Goal: Find specific fact: Find specific fact

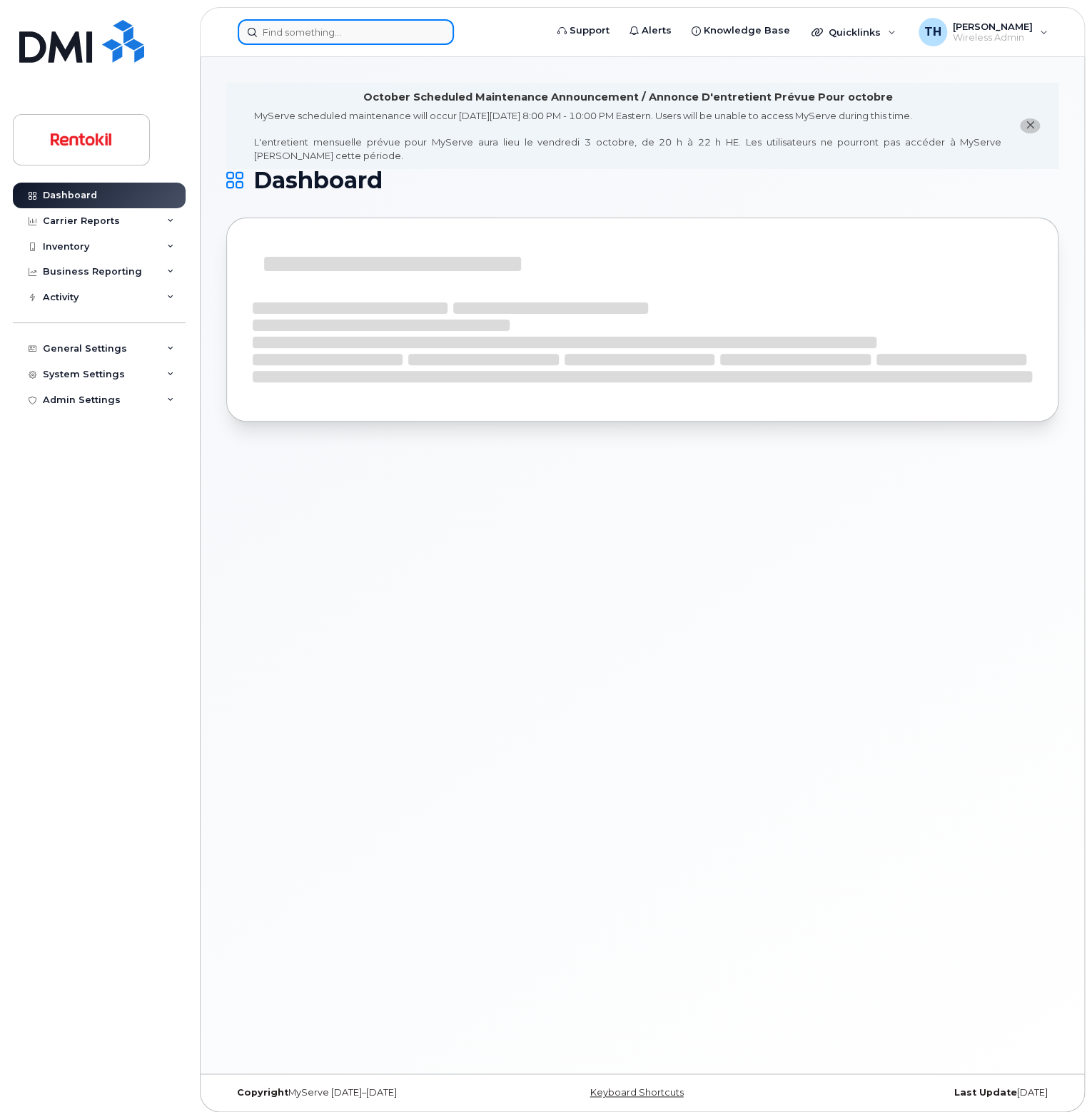
click at [349, 33] on input at bounding box center [346, 33] width 216 height 26
paste input "357716581176245"
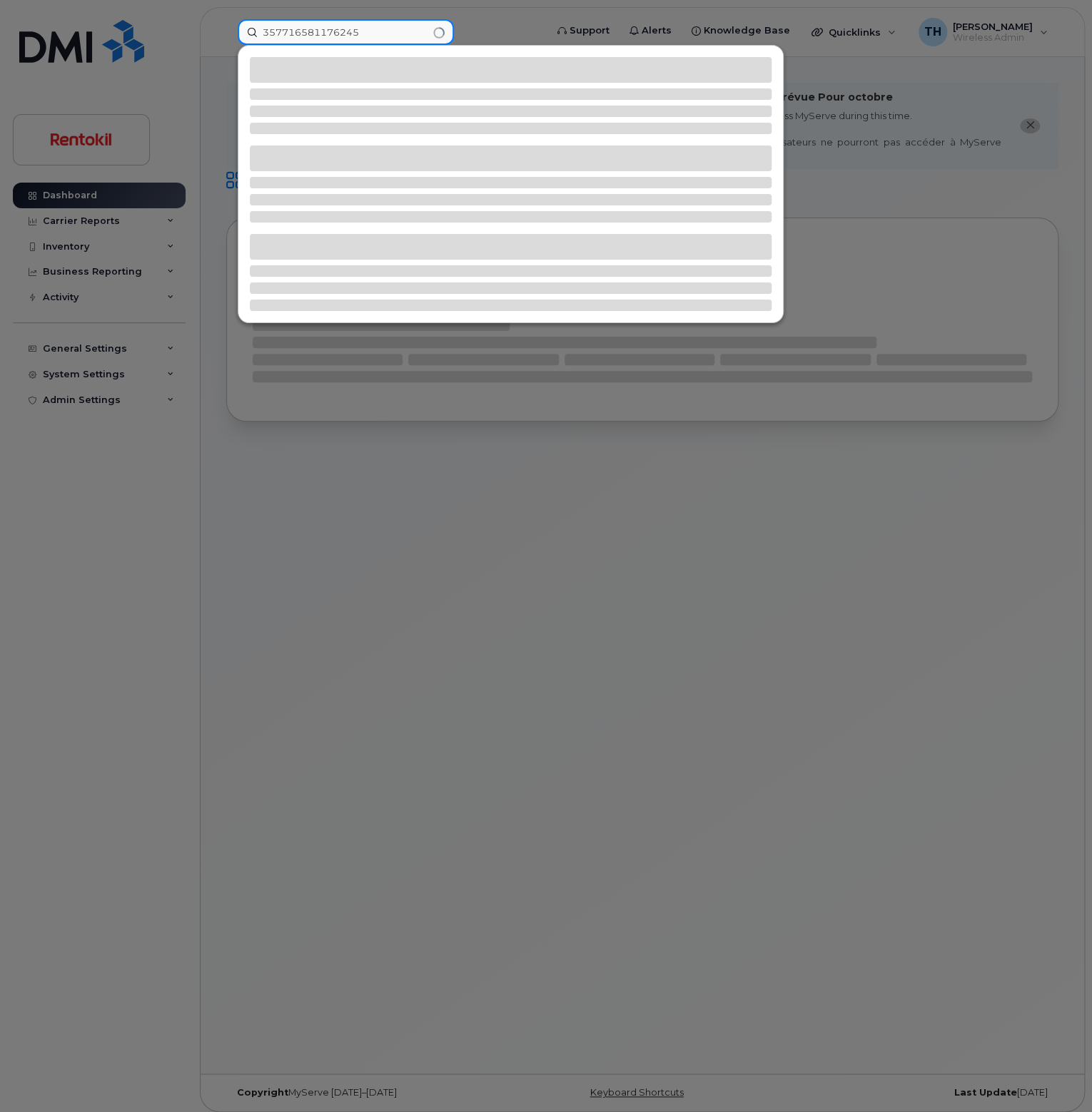
click at [392, 33] on input "357716581176245" at bounding box center [346, 33] width 216 height 26
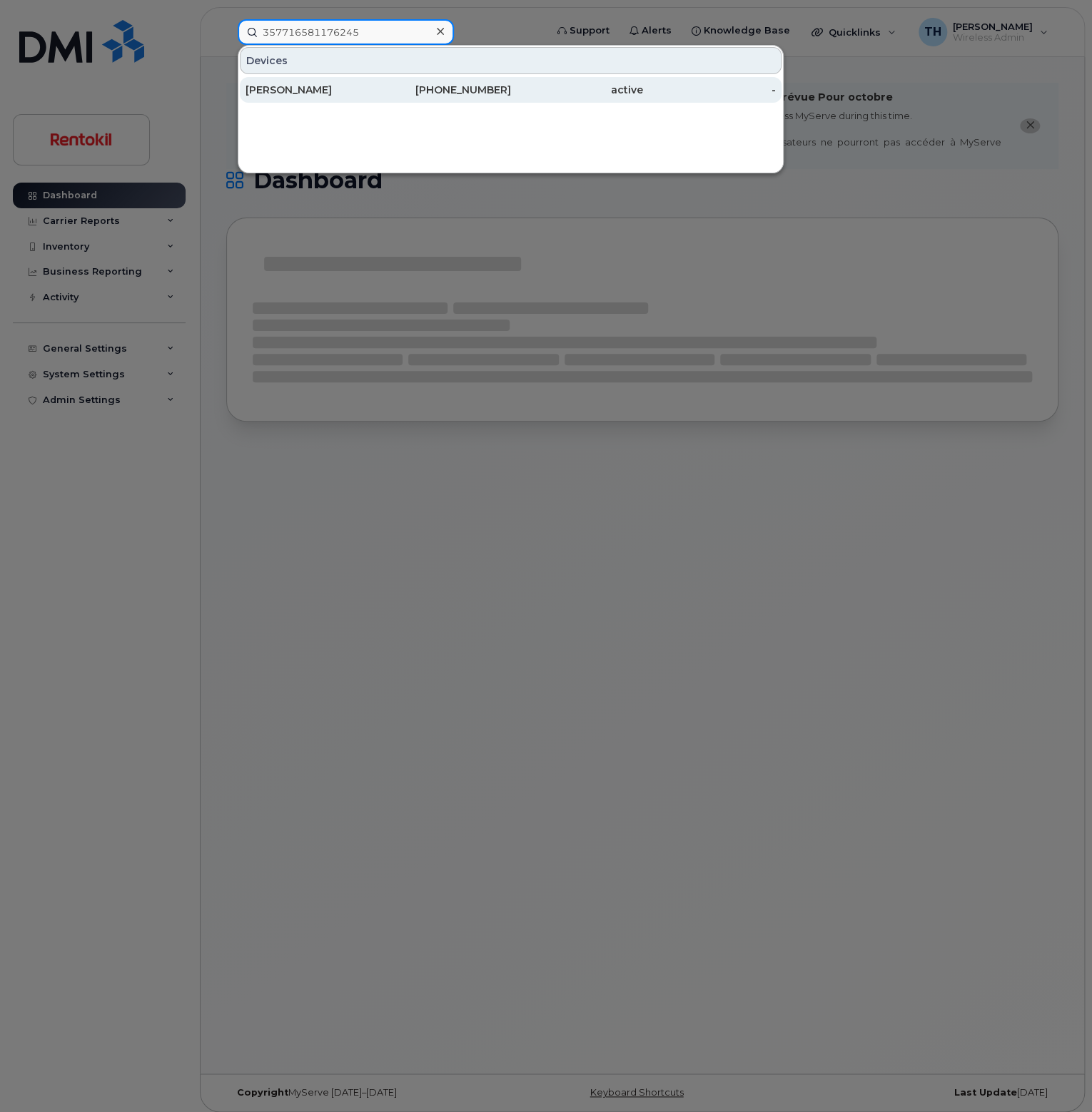
type input "357716581176245"
click at [364, 99] on div "[PERSON_NAME]" at bounding box center [312, 90] width 133 height 26
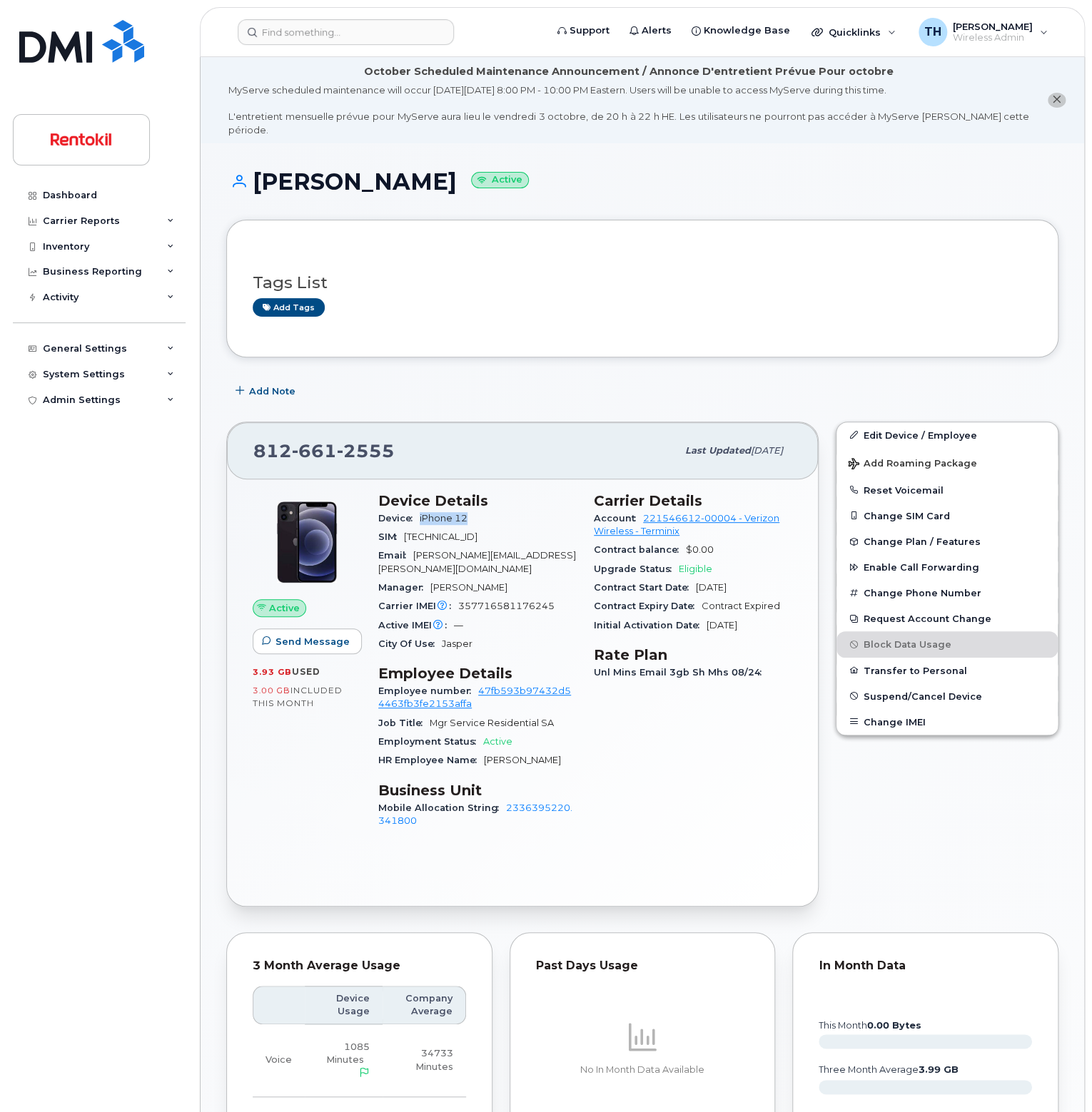
drag, startPoint x: 474, startPoint y: 505, endPoint x: 419, endPoint y: 507, distance: 55.0
click at [417, 510] on div "Device iPhone 12" at bounding box center [477, 519] width 198 height 19
copy span "iPhone 12"
click at [477, 531] on span "[TECHNICAL_ID]" at bounding box center [441, 536] width 74 height 11
drag, startPoint x: 566, startPoint y: 592, endPoint x: 456, endPoint y: 591, distance: 110.0
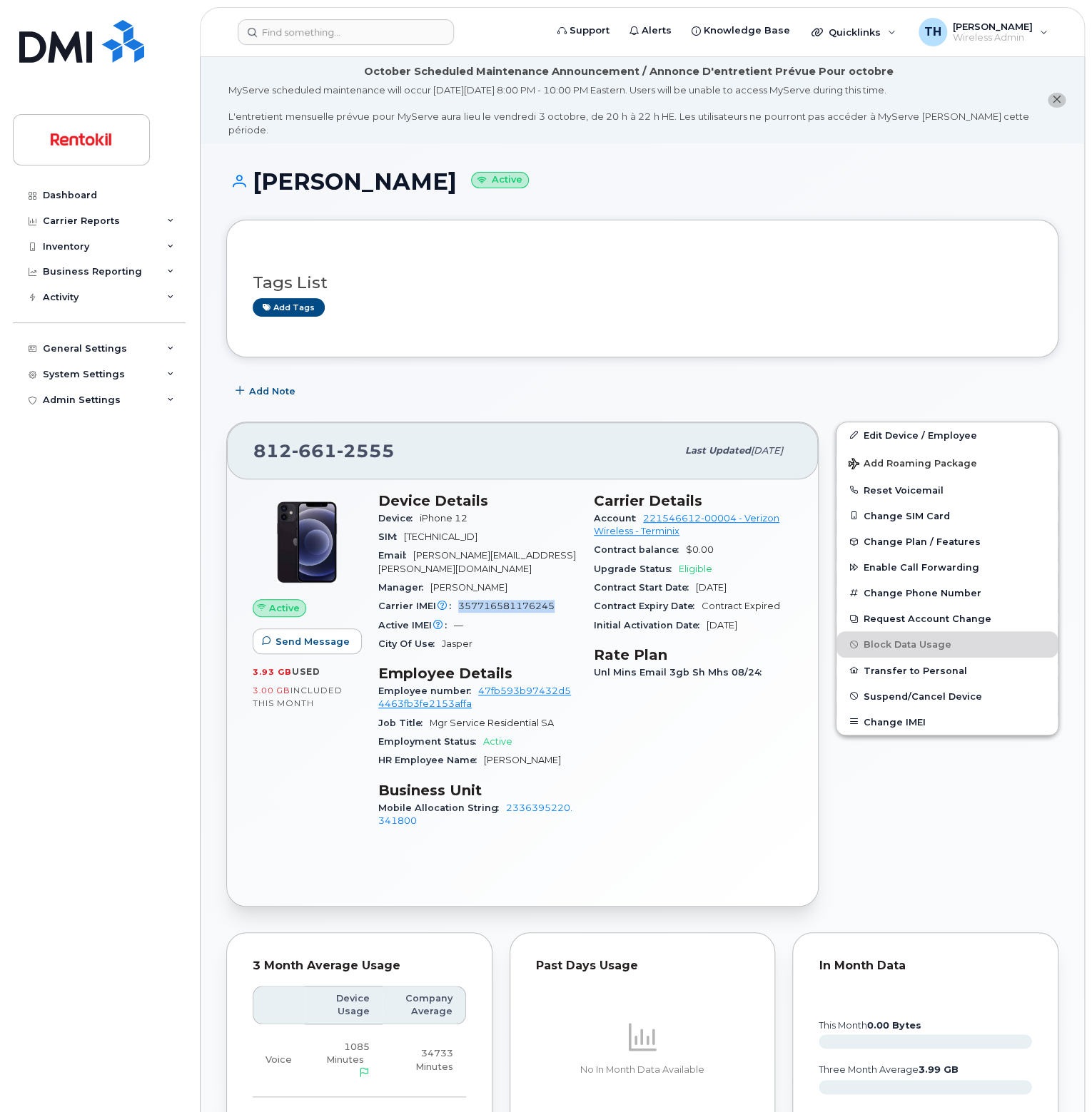
click at [456, 597] on div "Carrier IMEI Carrier IMEI is reported during the last billing cycle or change o…" at bounding box center [477, 607] width 198 height 19
copy span "357716581176245"
drag, startPoint x: 255, startPoint y: 167, endPoint x: 495, endPoint y: 163, distance: 240.0
click at [495, 169] on h1 "[PERSON_NAME] Active" at bounding box center [642, 181] width 832 height 25
copy h1 "[PERSON_NAME]"
